Goal: Navigation & Orientation: Find specific page/section

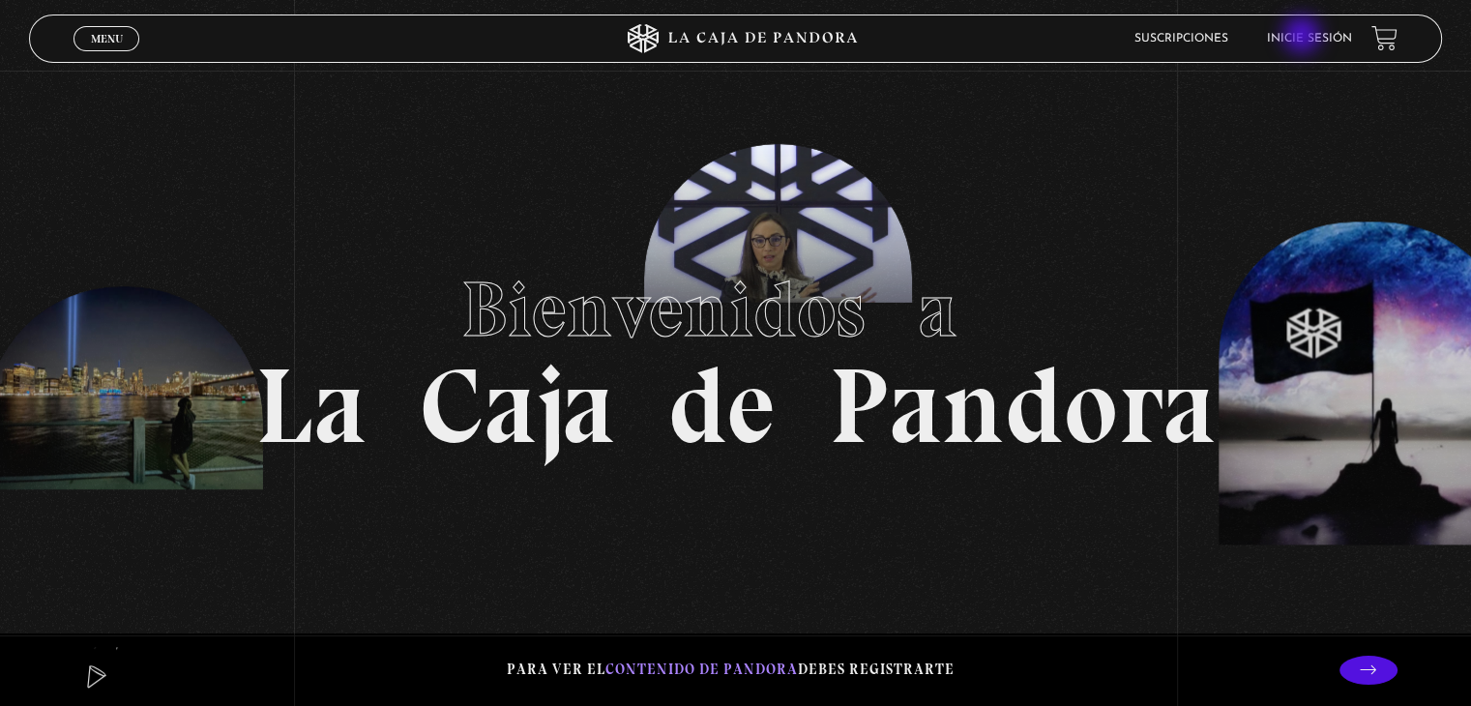
click at [1303, 38] on link "Inicie sesión" at bounding box center [1309, 39] width 85 height 12
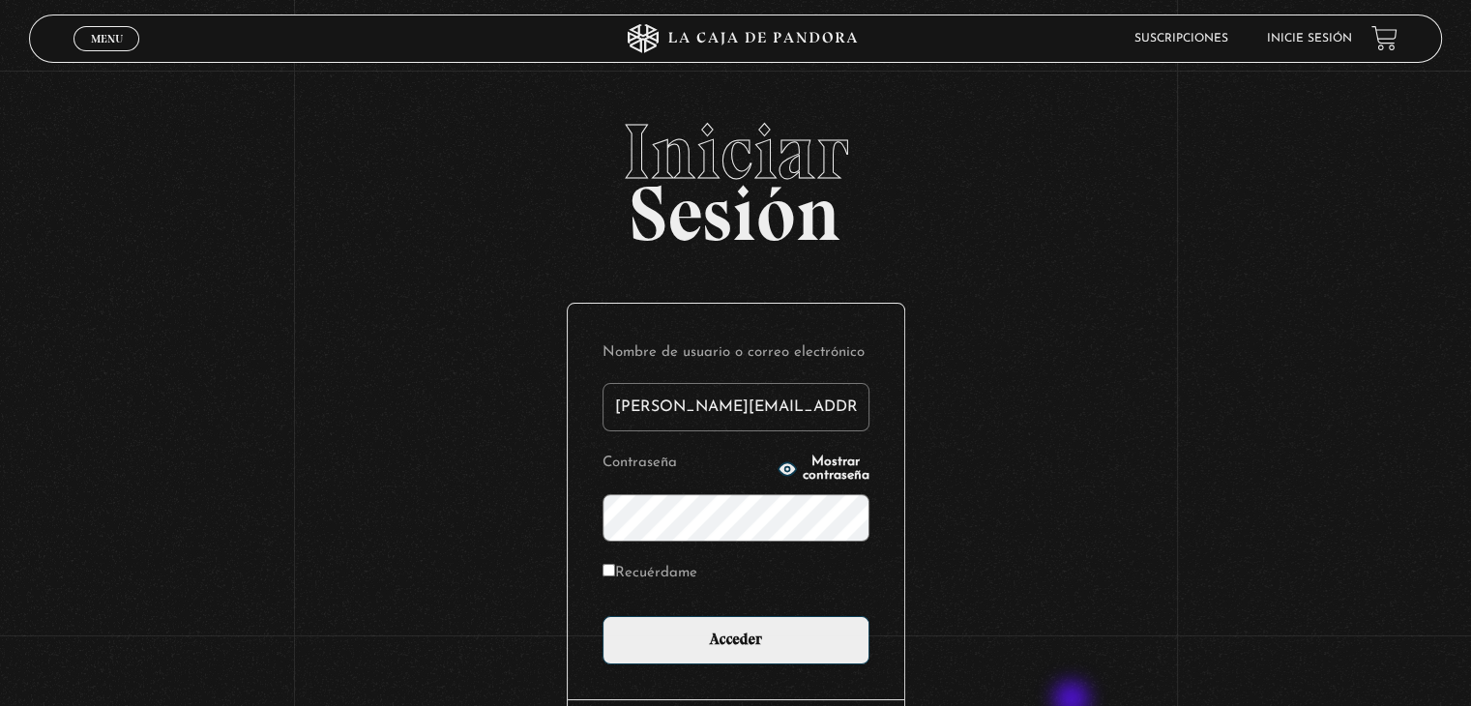
type input "Raquel.ulatec@gmail.com"
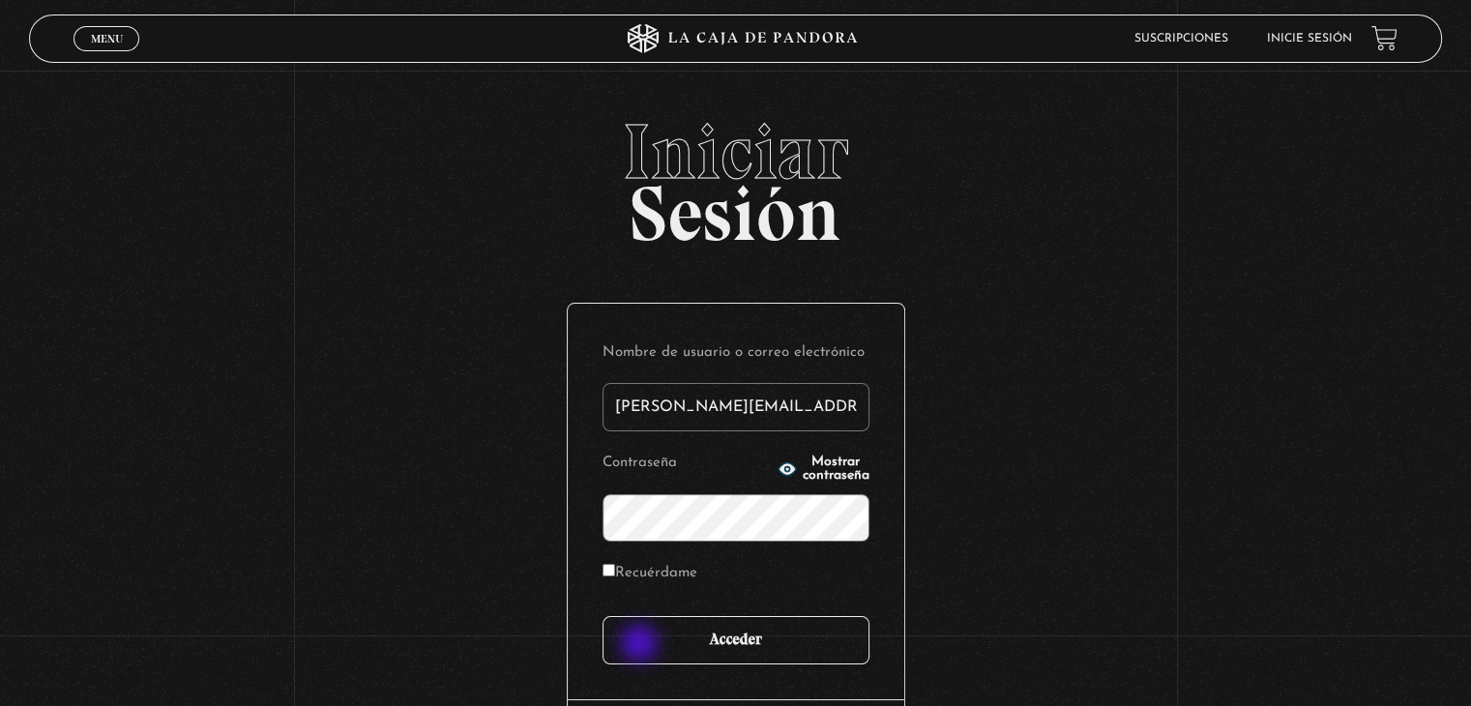
click at [641, 645] on input "Acceder" at bounding box center [735, 640] width 267 height 48
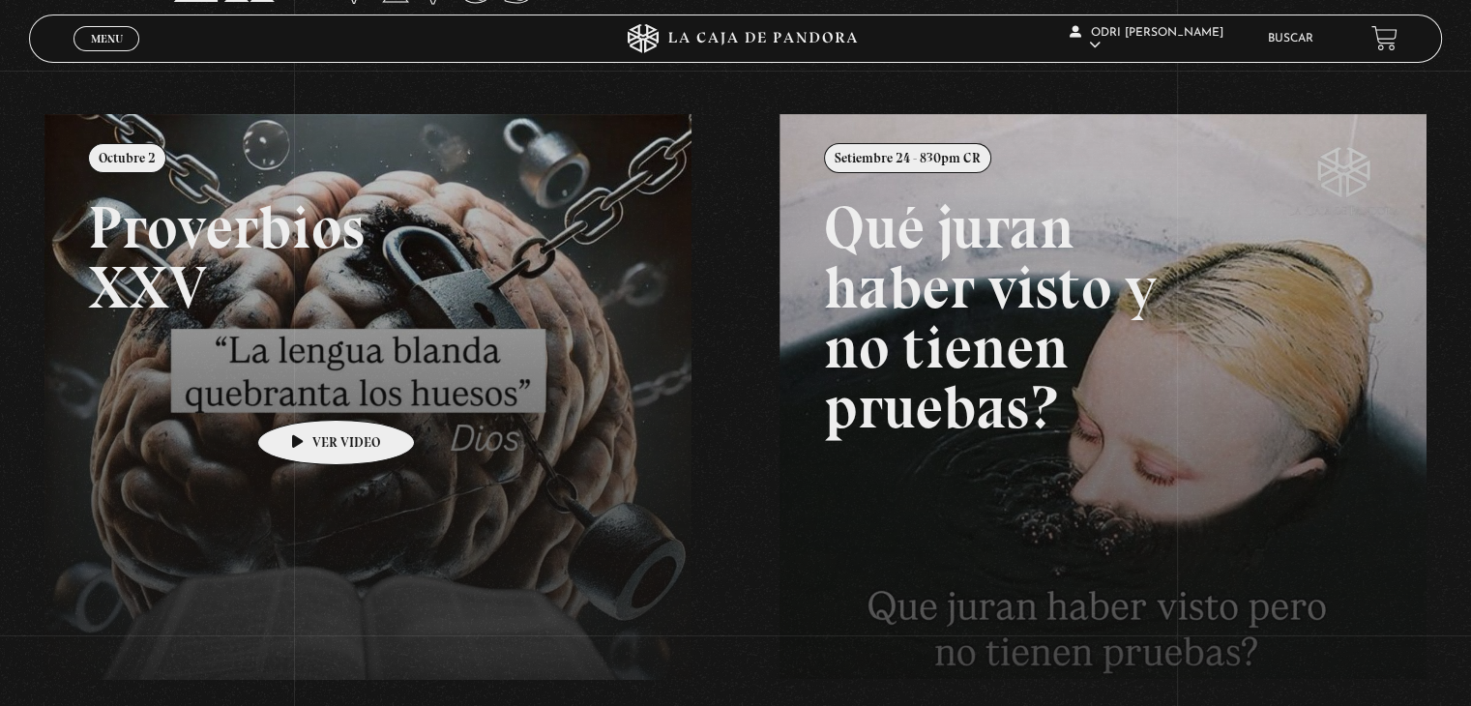
scroll to position [387, 0]
